Goal: Task Accomplishment & Management: Use online tool/utility

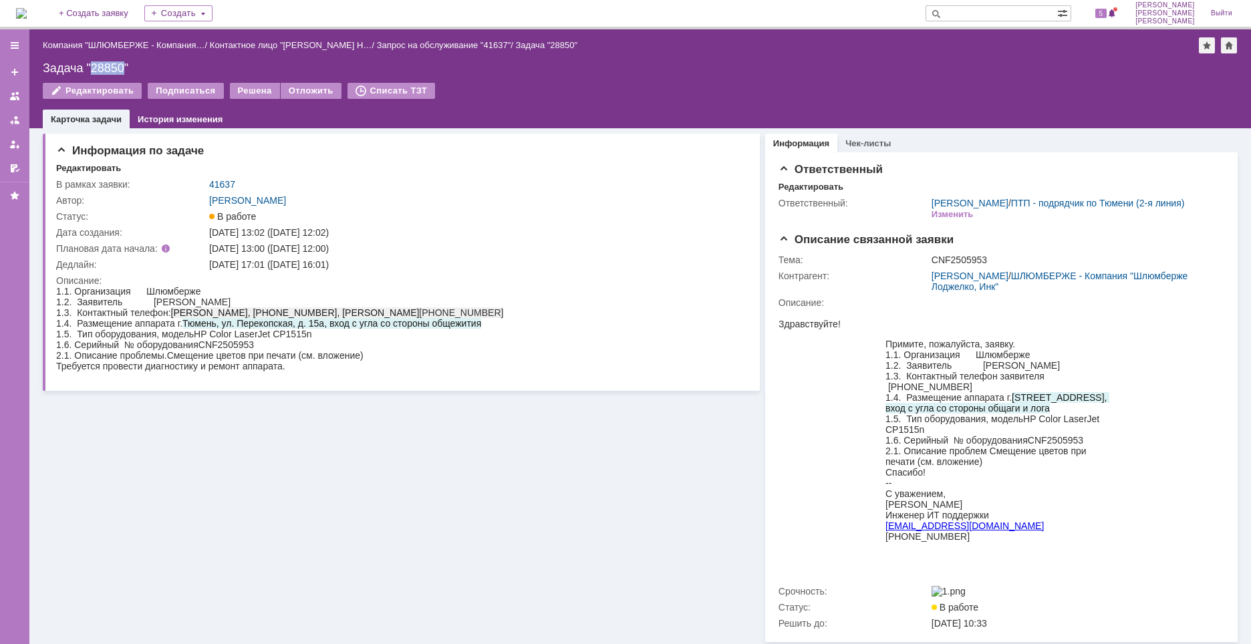
click at [106, 69] on div "Задача "28850"" at bounding box center [640, 67] width 1195 height 13
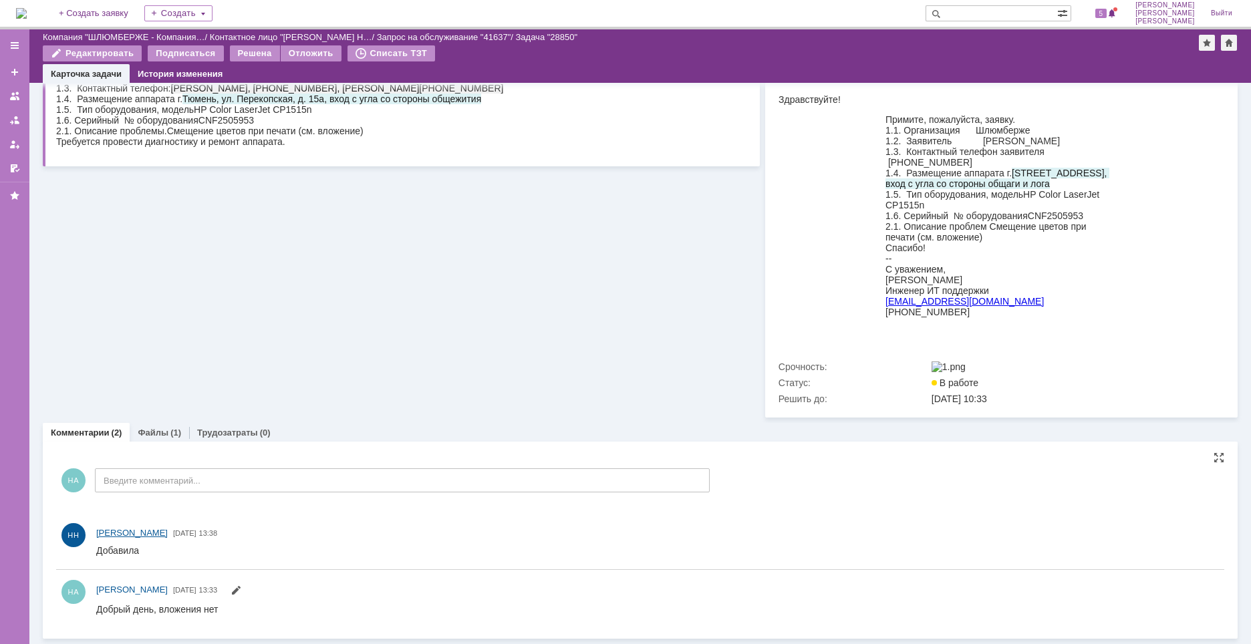
scroll to position [195, 0]
drag, startPoint x: 158, startPoint y: 430, endPoint x: 175, endPoint y: 437, distance: 18.9
click at [158, 430] on link "Файлы" at bounding box center [153, 433] width 31 height 10
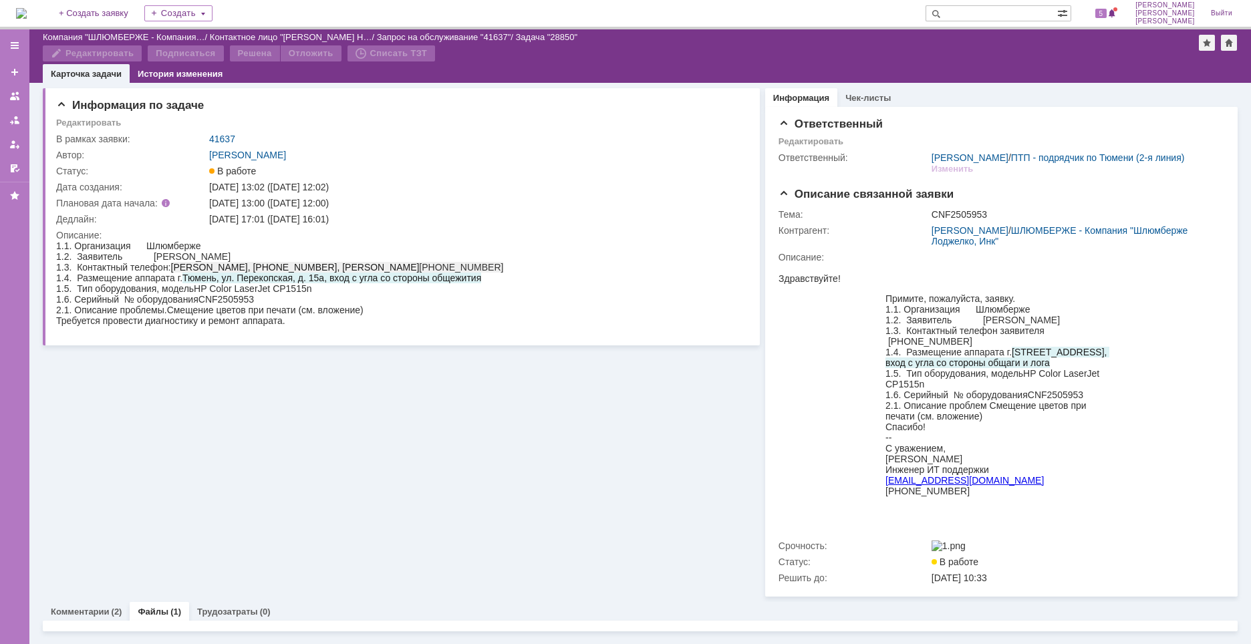
scroll to position [9, 0]
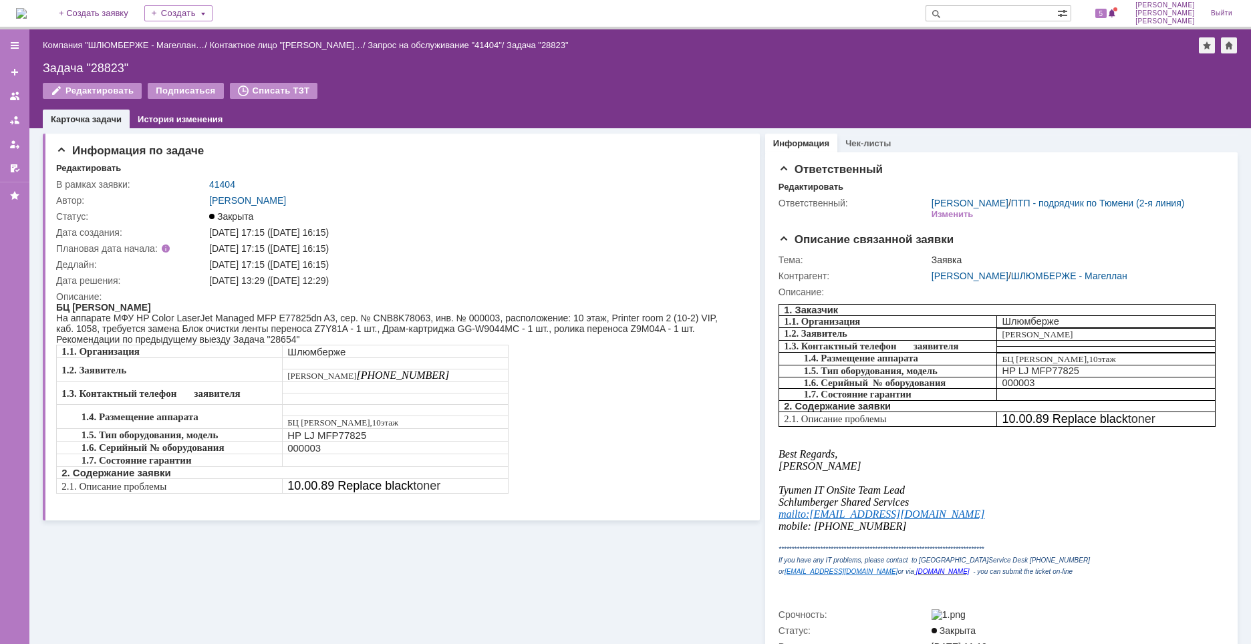
click at [19, 8] on img at bounding box center [21, 13] width 11 height 11
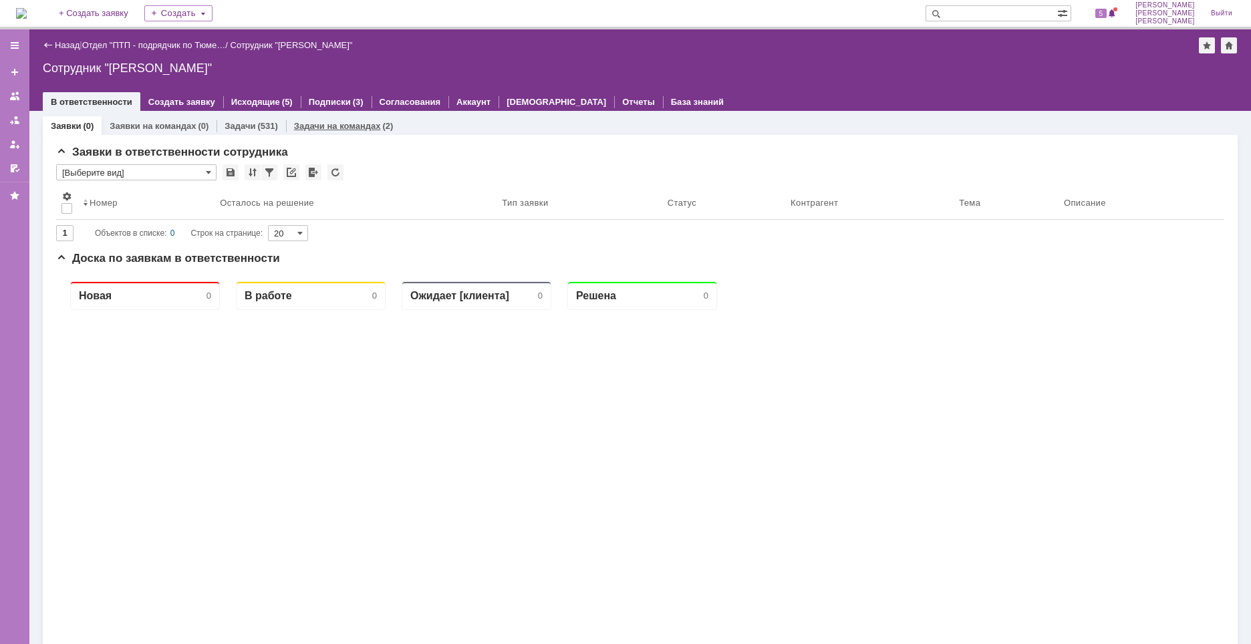
click at [357, 120] on div "Задачи на командах (2)" at bounding box center [344, 125] width 116 height 19
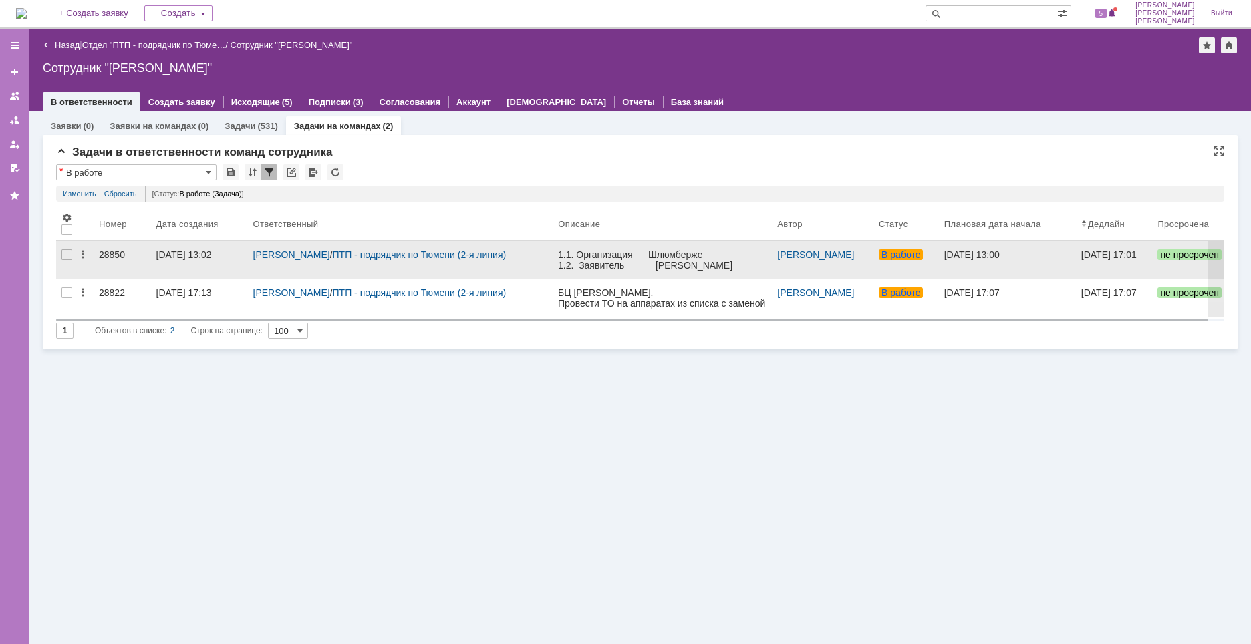
click at [108, 252] on div "28850" at bounding box center [122, 254] width 47 height 11
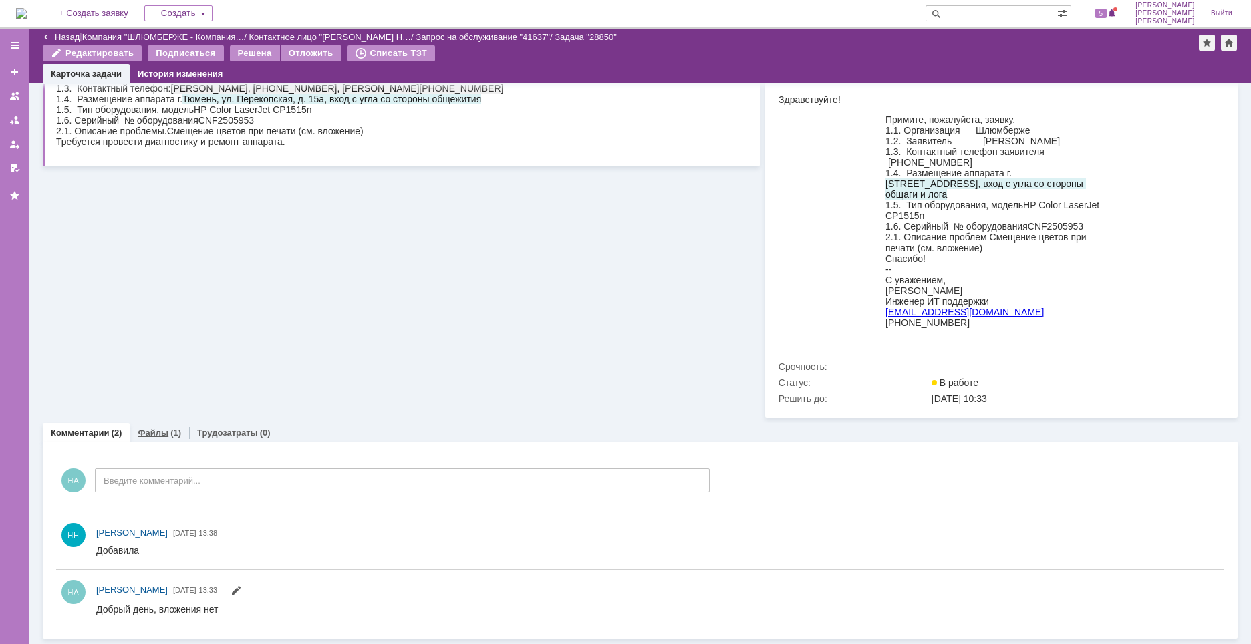
click at [174, 430] on div "(1)" at bounding box center [175, 433] width 11 height 10
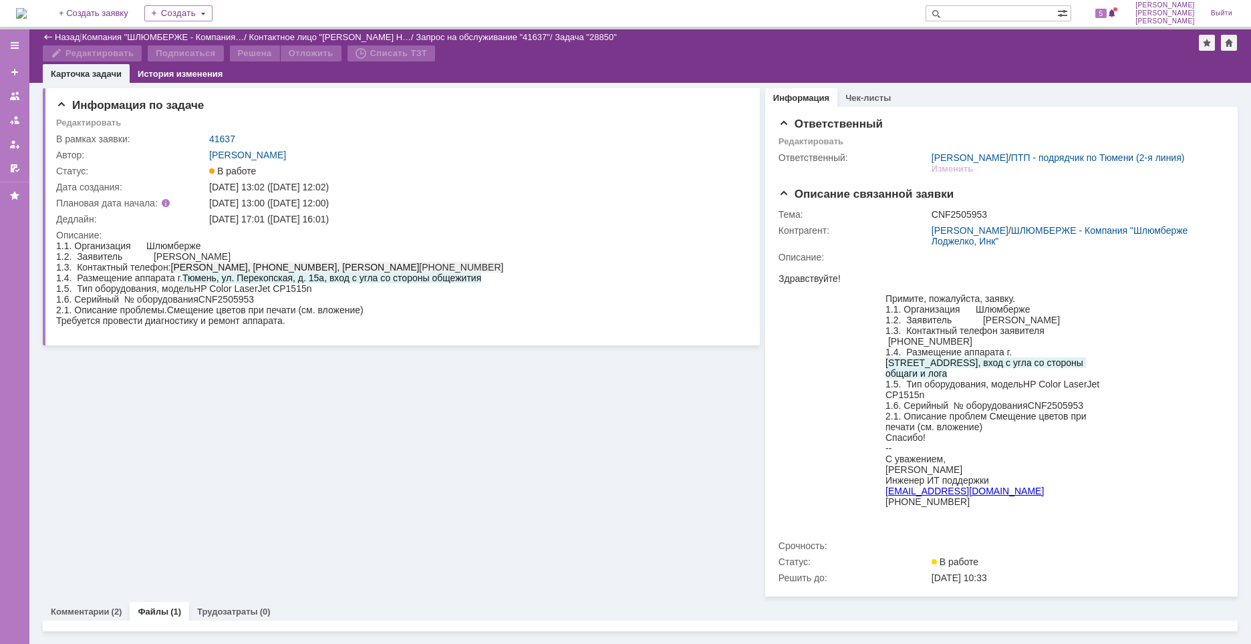
scroll to position [112, 0]
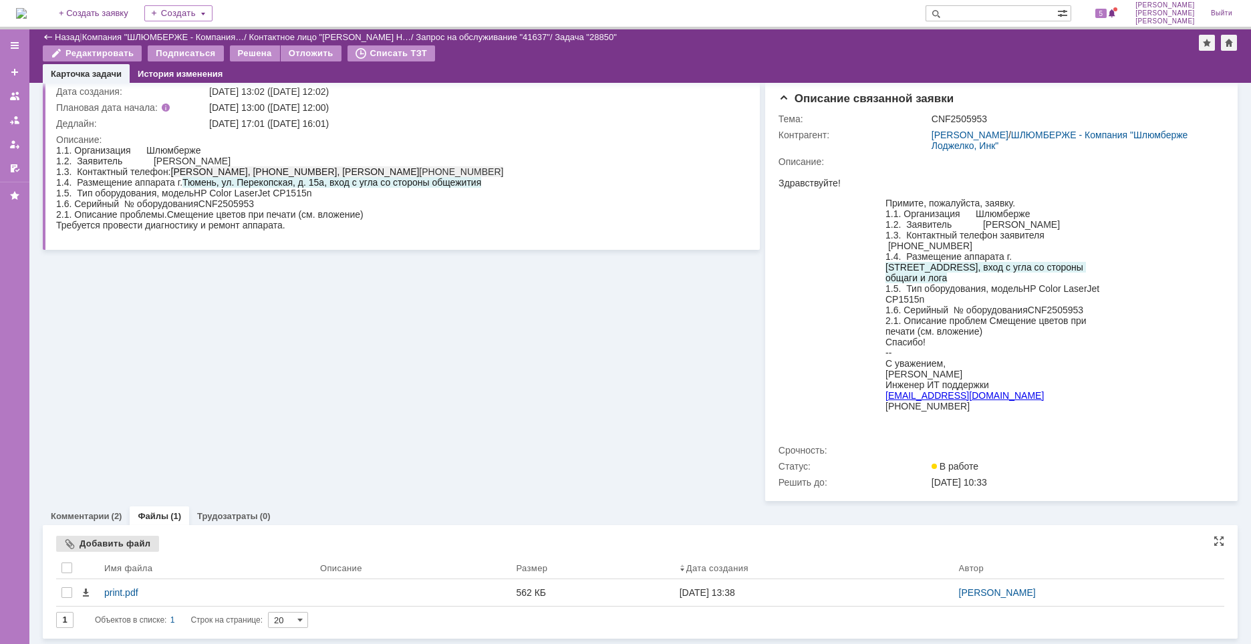
click at [121, 545] on div "Добавить файл" at bounding box center [107, 544] width 103 height 16
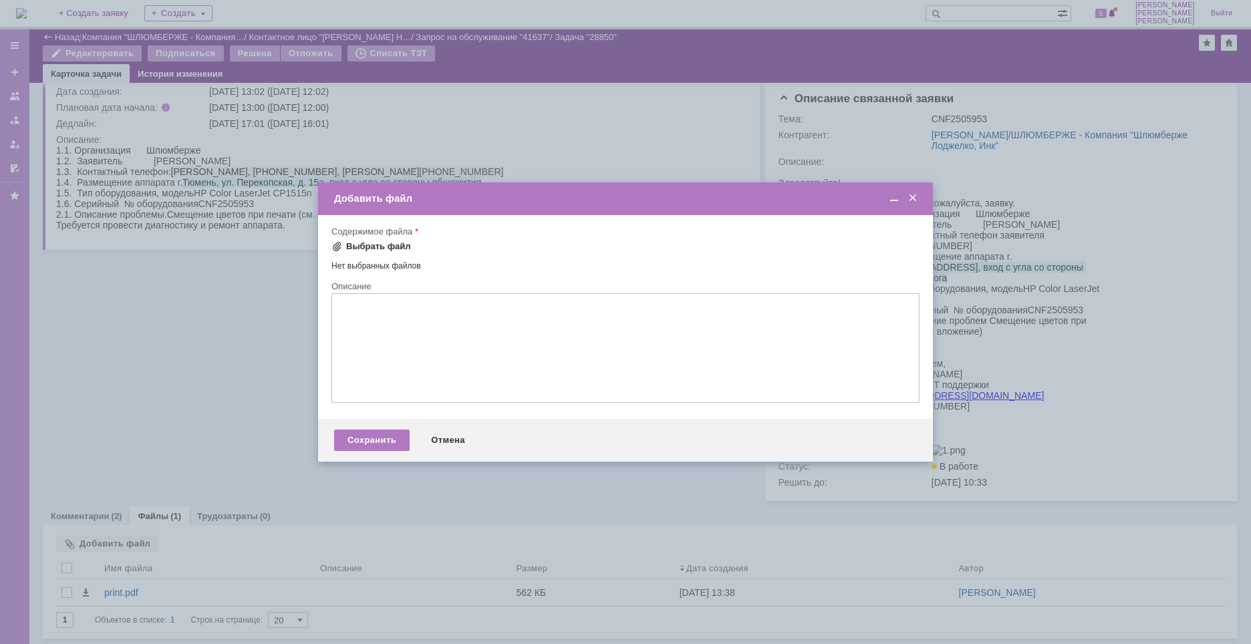
click at [388, 249] on div "Выбрать файл" at bounding box center [378, 246] width 65 height 11
click at [376, 440] on div "Сохранить" at bounding box center [372, 441] width 76 height 21
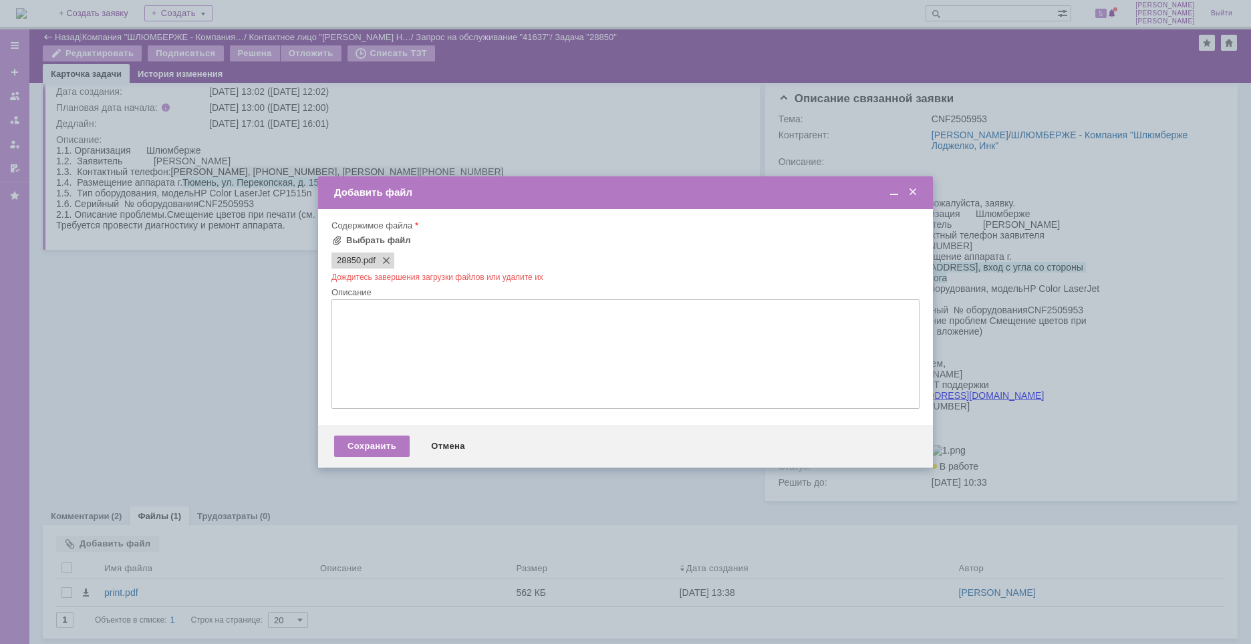
scroll to position [0, 0]
click at [392, 448] on div "Сохранить" at bounding box center [372, 446] width 76 height 21
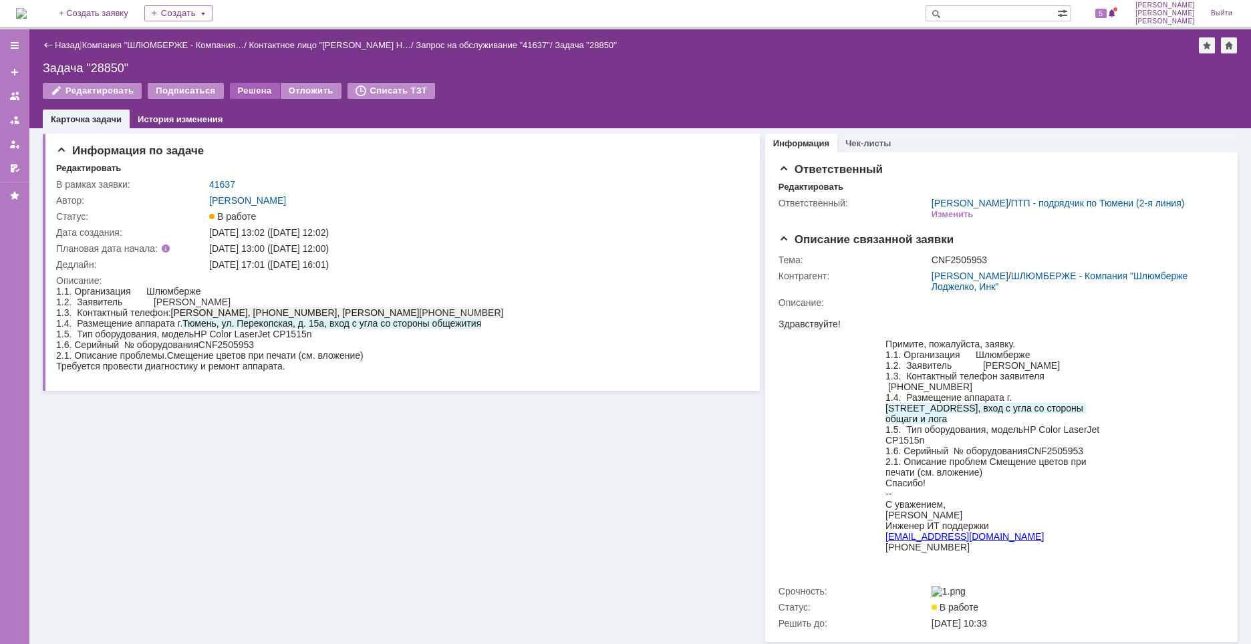
click at [249, 86] on div "Решена" at bounding box center [255, 91] width 50 height 16
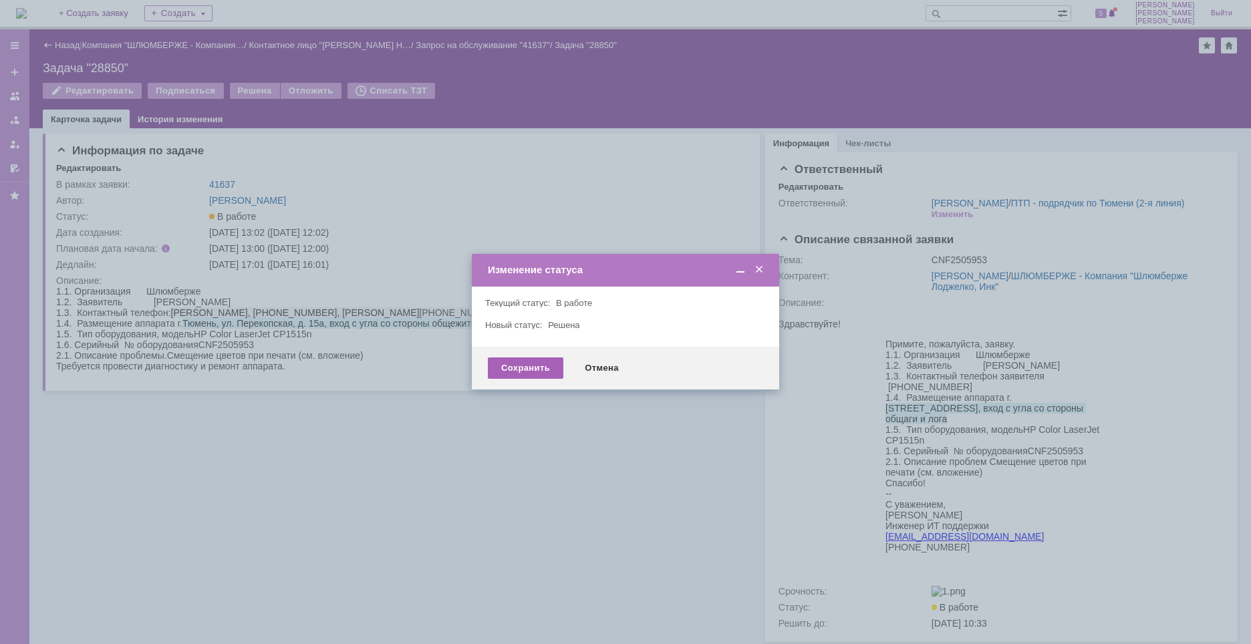
click at [536, 373] on div "Сохранить" at bounding box center [526, 367] width 76 height 21
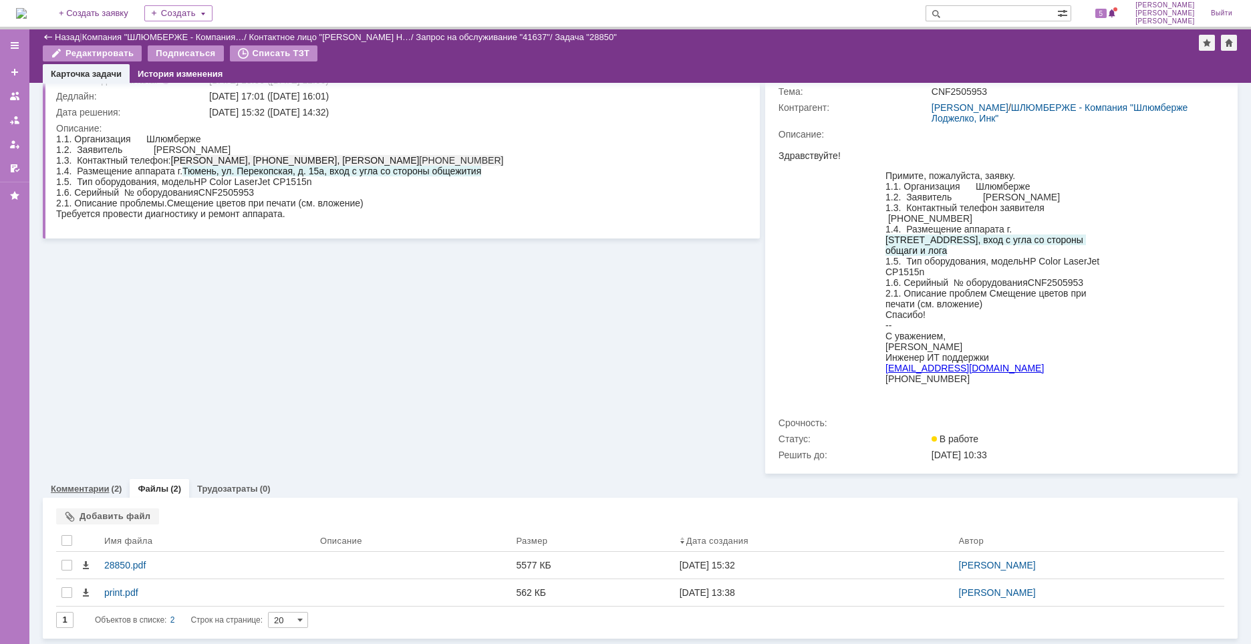
click at [100, 480] on div "Комментарии (2)" at bounding box center [86, 488] width 87 height 19
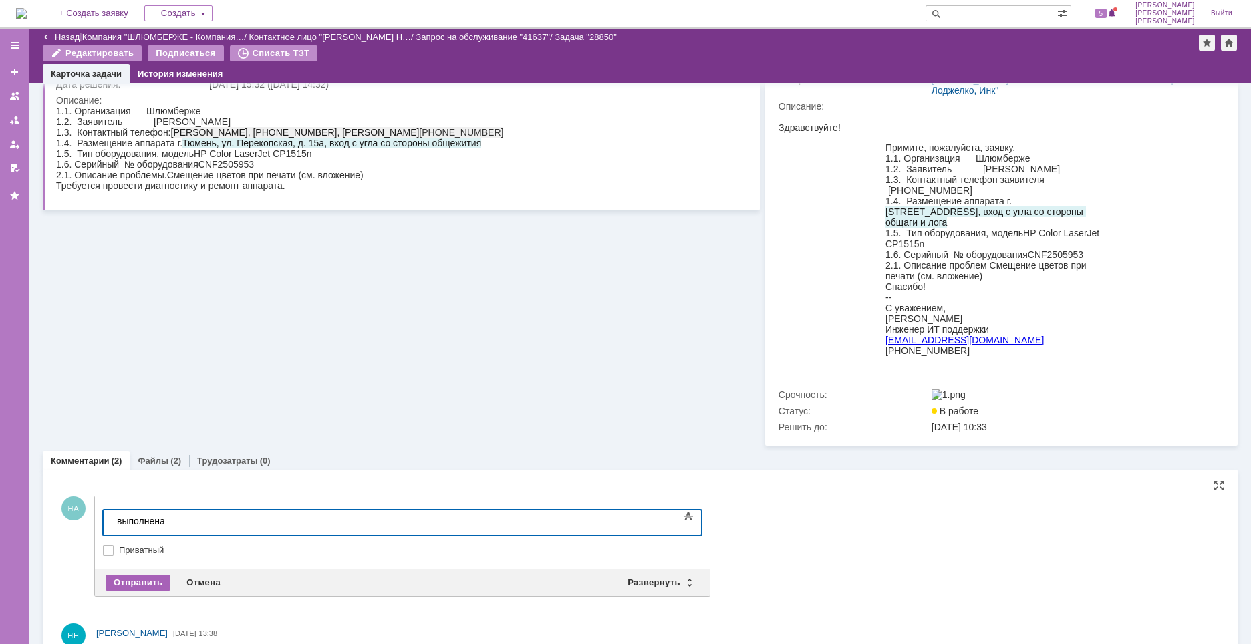
click at [154, 591] on div "Отправить" at bounding box center [138, 583] width 65 height 16
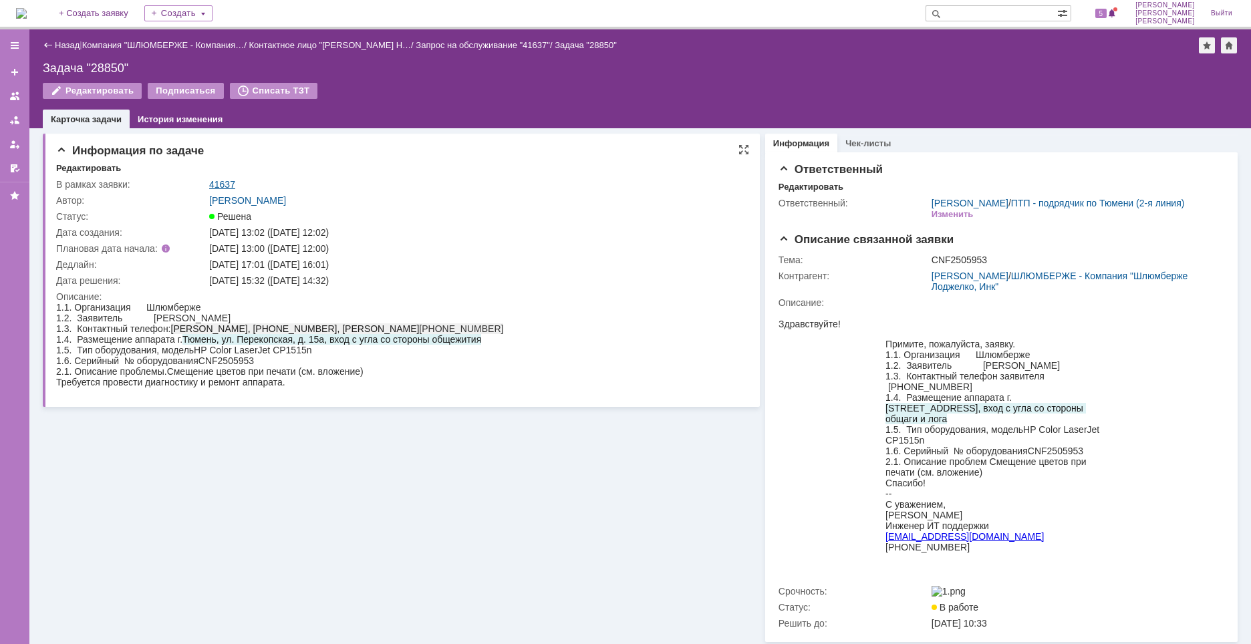
click at [228, 184] on link "41637" at bounding box center [222, 184] width 26 height 11
